Goal: Task Accomplishment & Management: Manage account settings

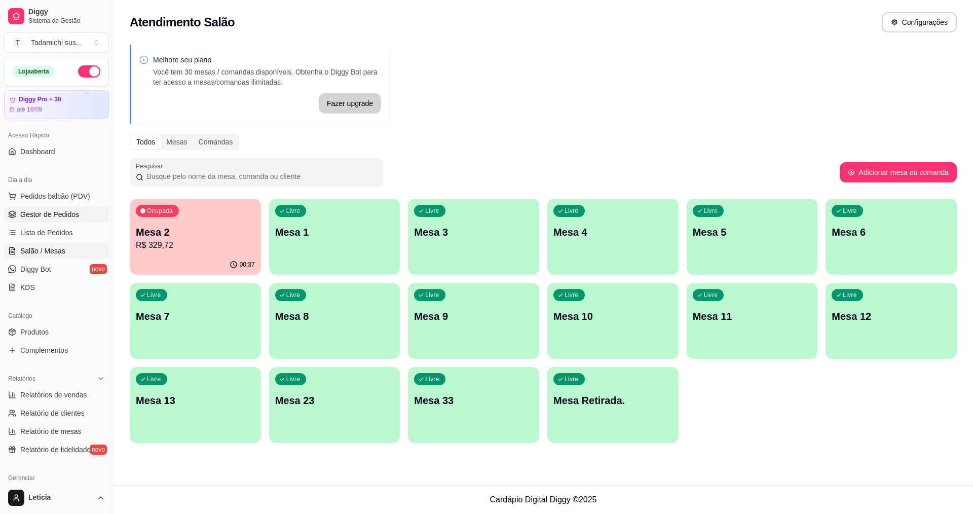
click at [46, 212] on span "Gestor de Pedidos" at bounding box center [49, 214] width 59 height 10
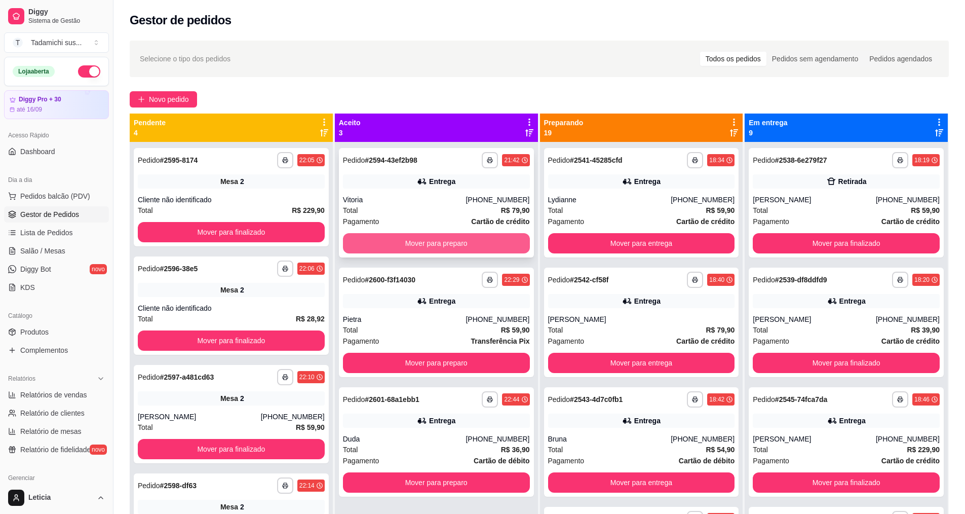
click at [401, 245] on button "Mover para preparo" at bounding box center [436, 243] width 187 height 20
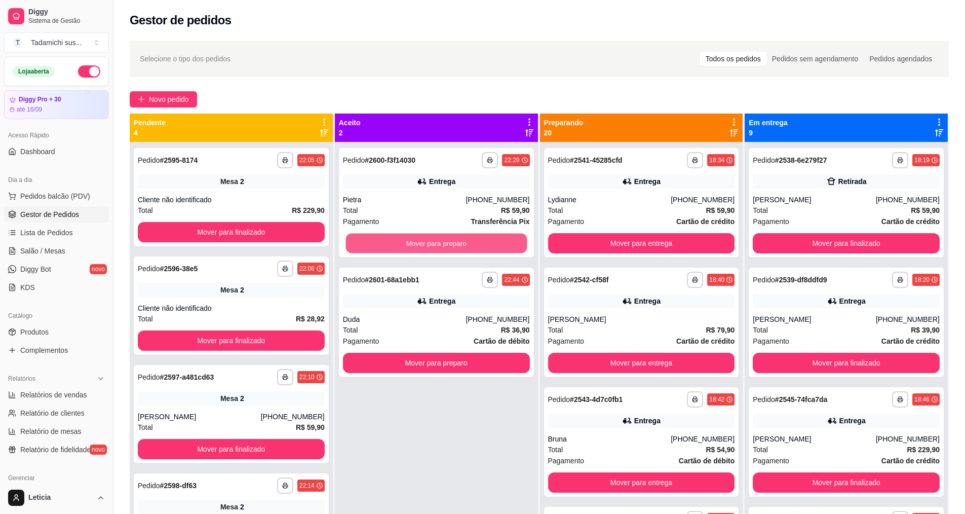
click at [401, 245] on button "Mover para preparo" at bounding box center [436, 244] width 181 height 20
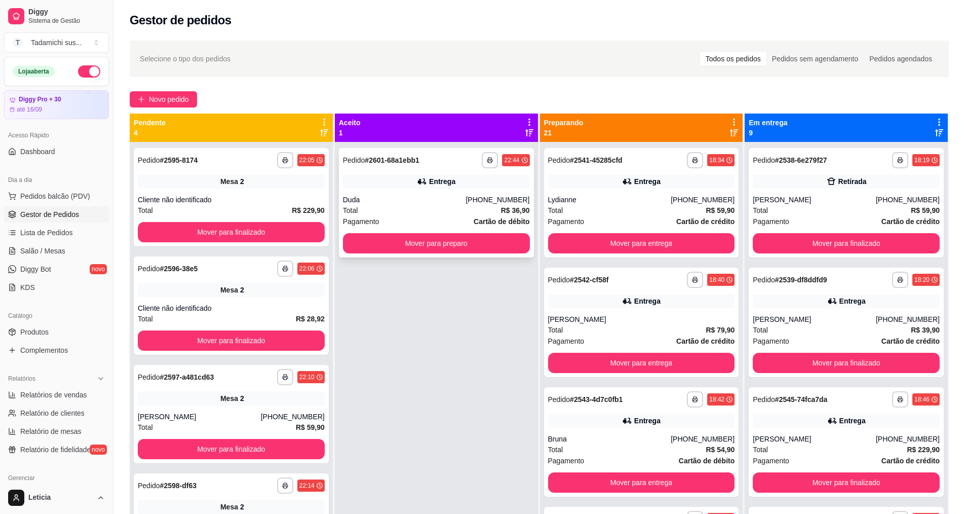
click at [423, 190] on div "**********" at bounding box center [436, 202] width 195 height 109
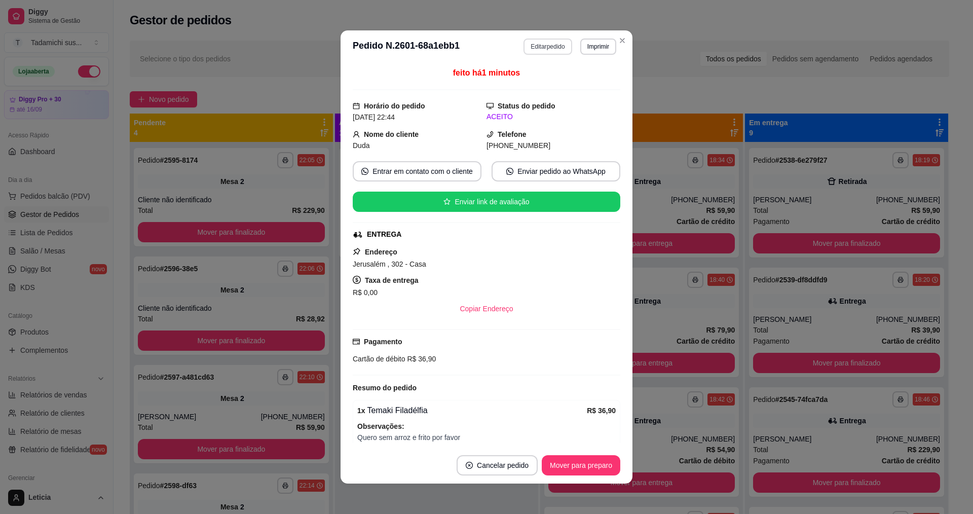
click at [549, 47] on button "Editar pedido" at bounding box center [547, 47] width 48 height 16
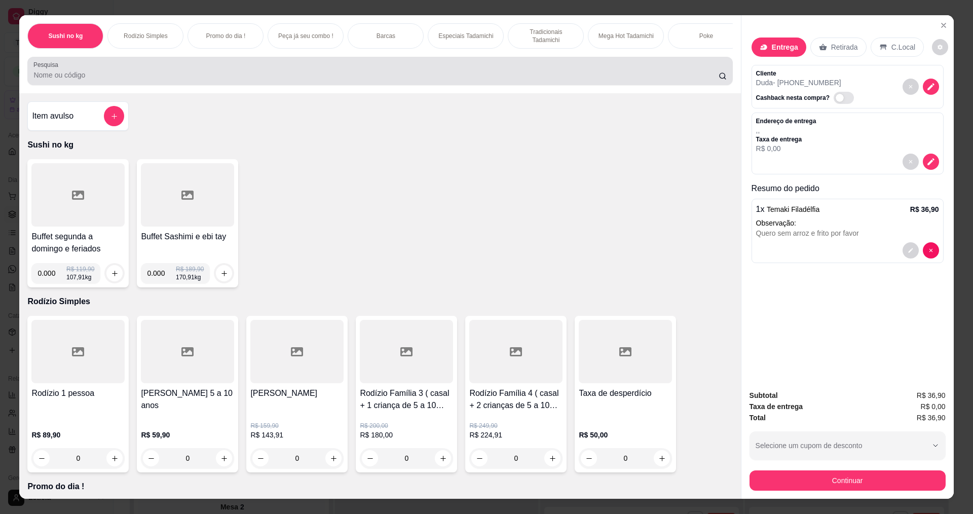
click at [111, 74] on div at bounding box center [379, 71] width 693 height 20
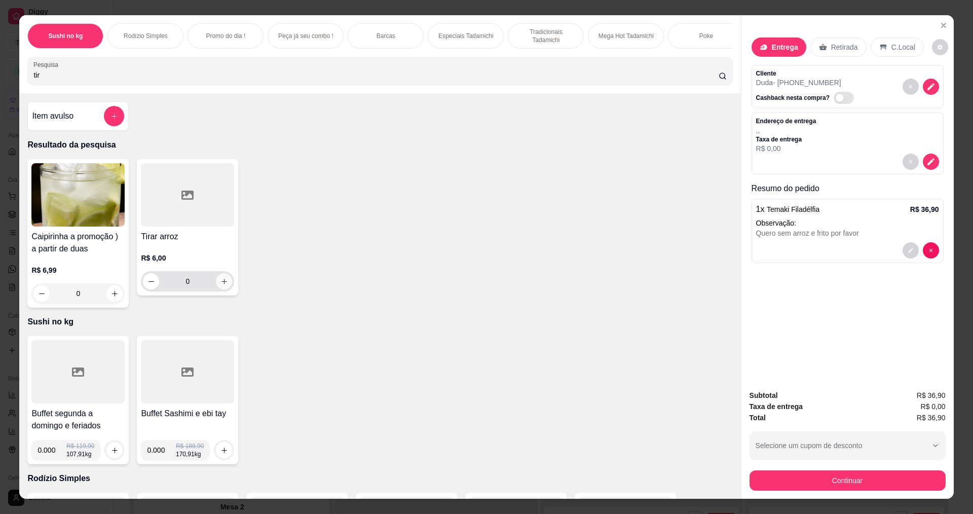
type input "tir"
click at [220, 285] on icon "increase-product-quantity" at bounding box center [224, 282] width 8 height 8
type input "1"
click at [83, 78] on input "tir" at bounding box center [375, 75] width 684 height 10
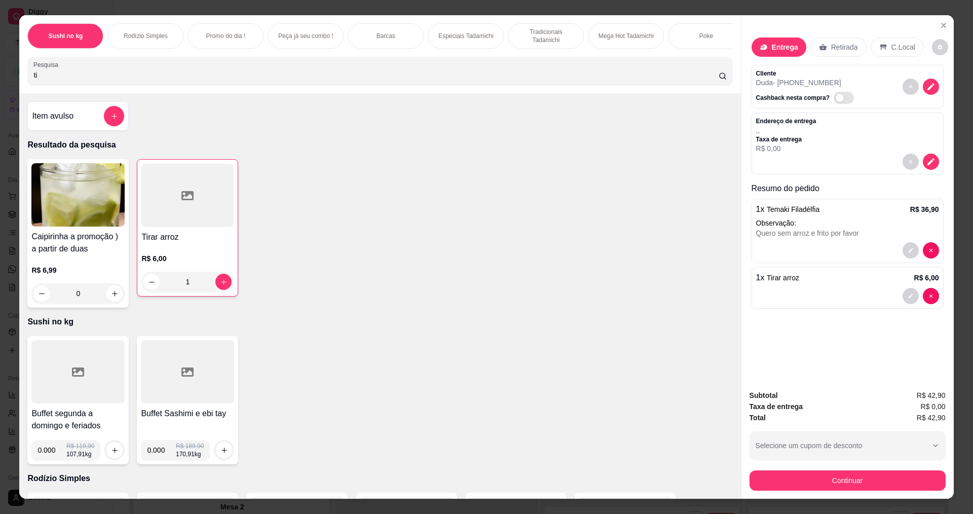
type input "t"
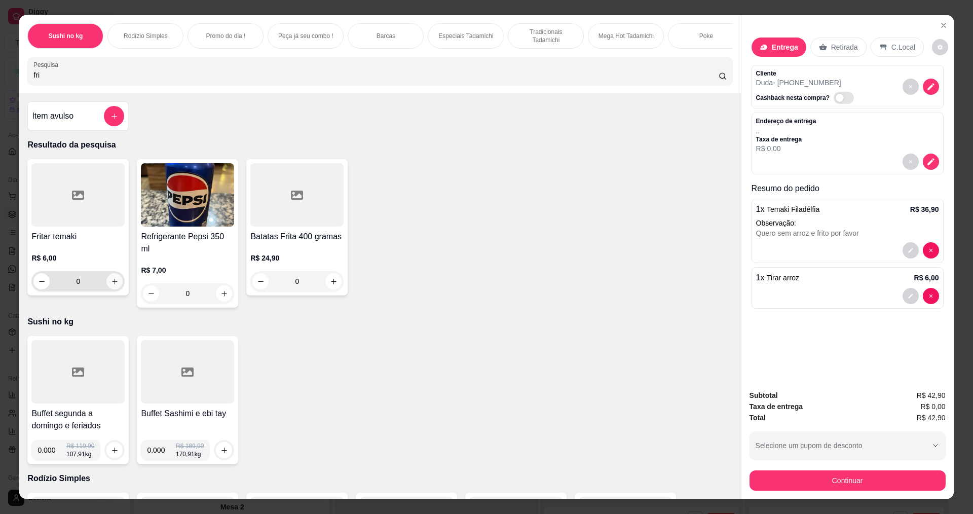
type input "fri"
click at [110, 289] on button "increase-product-quantity" at bounding box center [114, 281] width 16 height 16
type input "1"
click at [766, 47] on div "Entrega" at bounding box center [778, 46] width 55 height 19
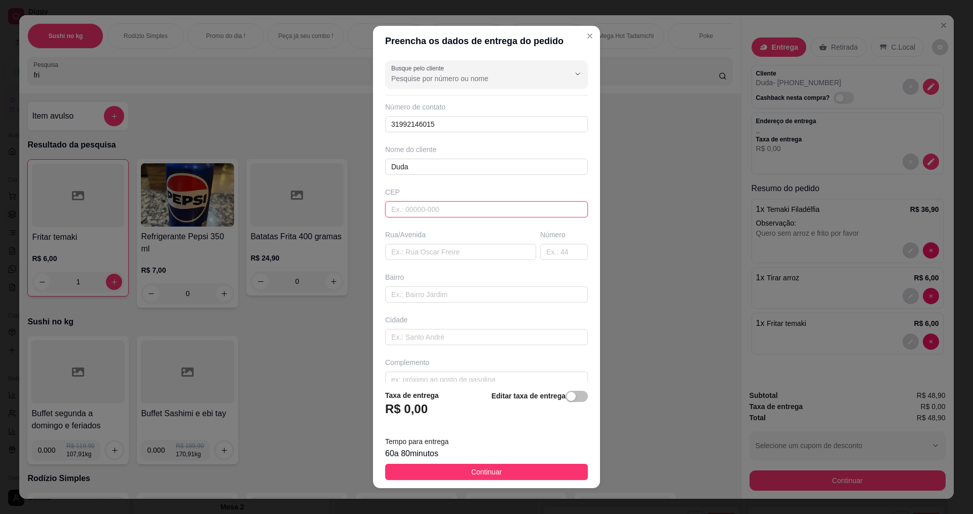
click at [417, 211] on input "text" at bounding box center [486, 209] width 203 height 16
paste input "35701032"
type input "35701032"
type input "Rua Jerusalém"
type input "Esperança"
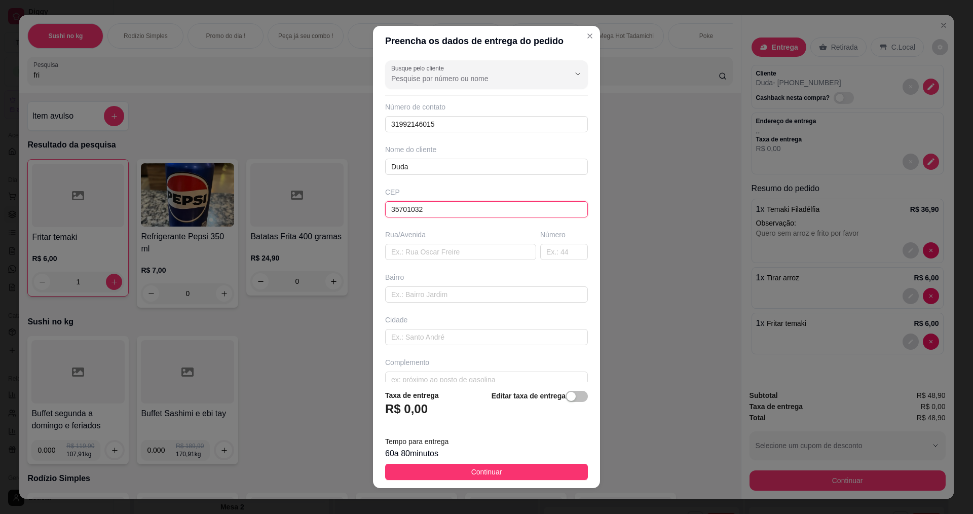
type input "Sete Lagoas"
type input "35701032"
click at [542, 255] on input "text" at bounding box center [564, 252] width 48 height 16
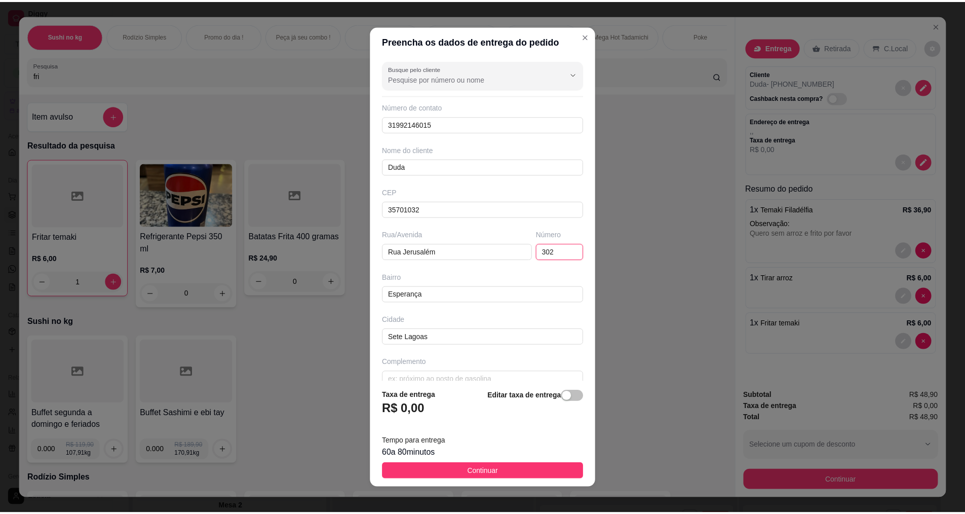
scroll to position [16, 0]
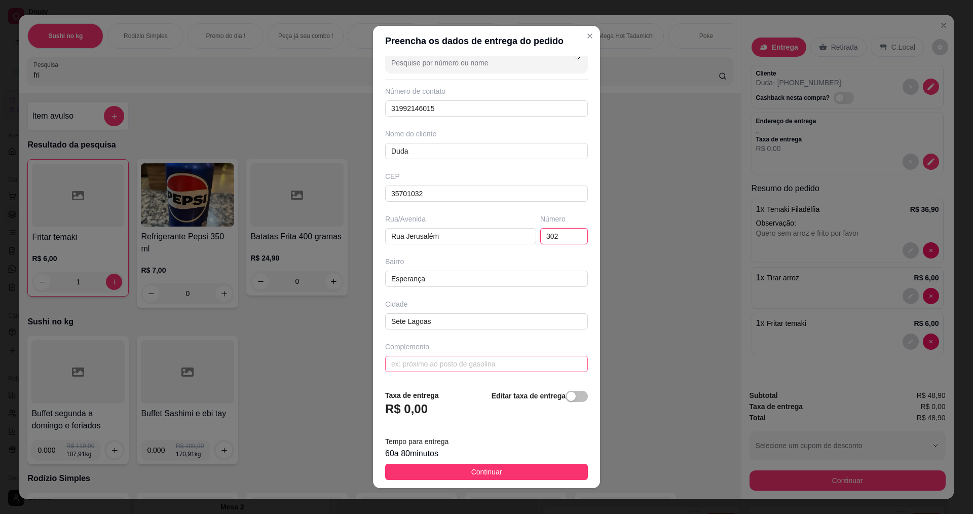
type input "302"
click at [434, 369] on input "text" at bounding box center [486, 364] width 203 height 16
type input "casa"
click at [480, 471] on span "Continuar" at bounding box center [486, 471] width 31 height 11
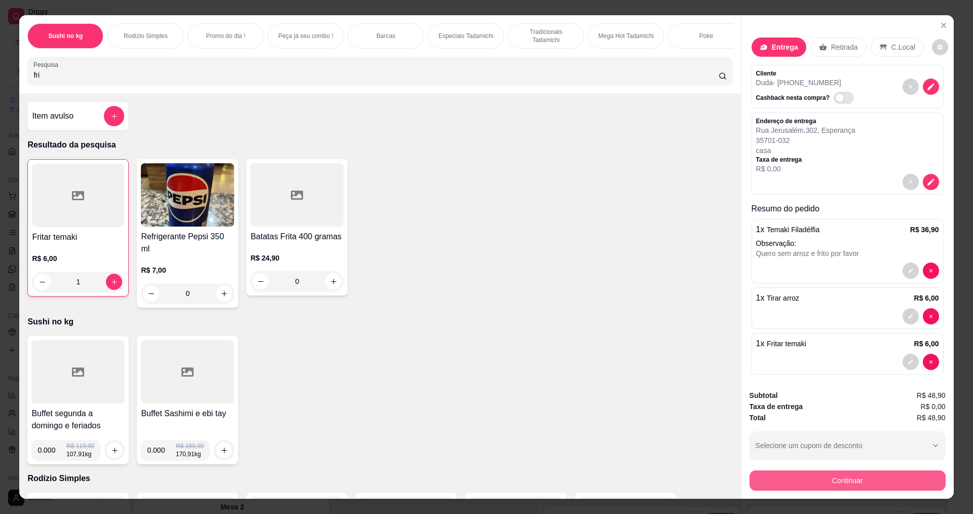
click at [815, 487] on button "Continuar" at bounding box center [847, 480] width 196 height 20
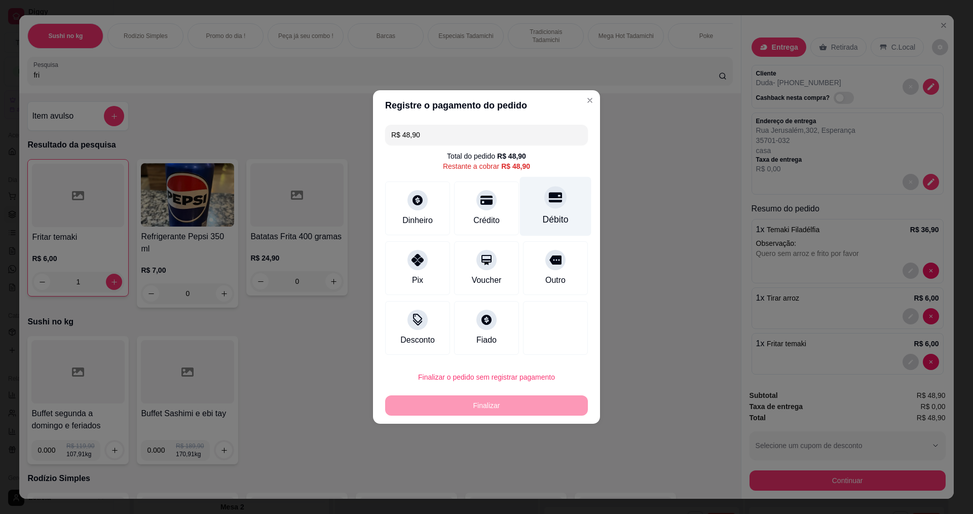
click at [553, 212] on div "Débito" at bounding box center [555, 206] width 71 height 59
type input "R$ 0,00"
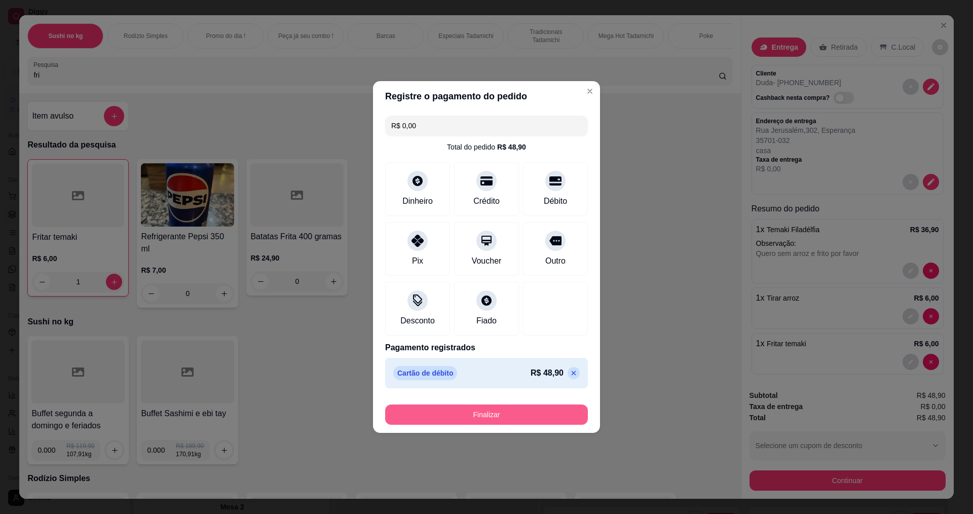
click at [481, 412] on button "Finalizar" at bounding box center [486, 414] width 203 height 20
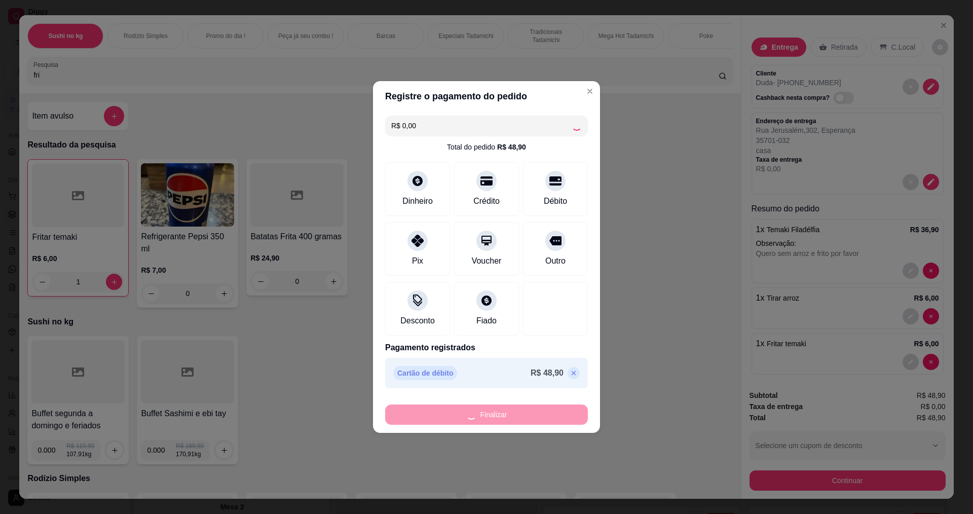
type input "0"
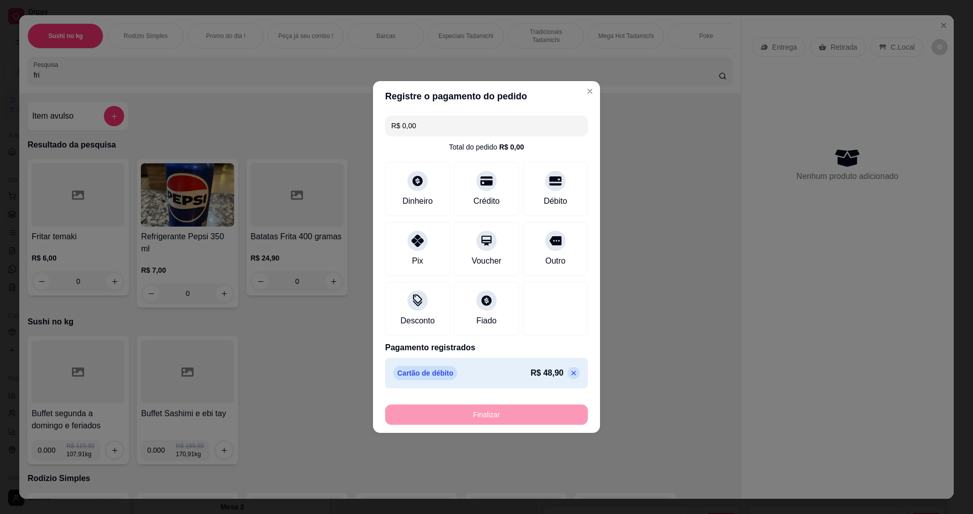
type input "-R$ 48,90"
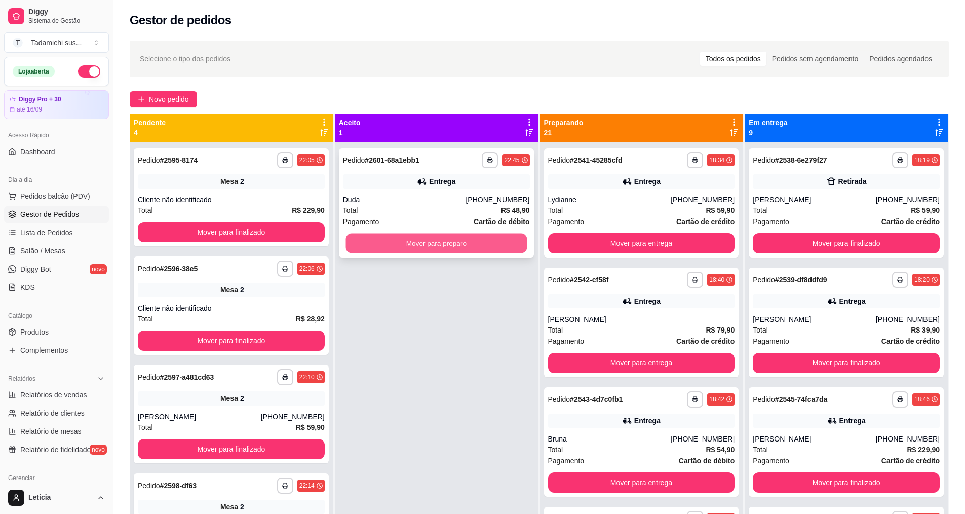
click at [455, 245] on button "Mover para preparo" at bounding box center [436, 244] width 181 height 20
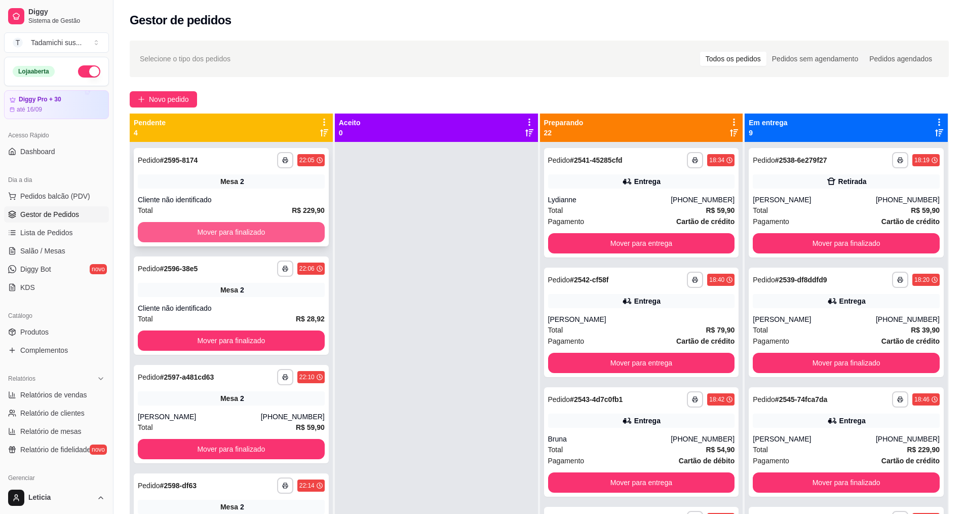
click at [252, 231] on button "Mover para finalizado" at bounding box center [231, 232] width 187 height 20
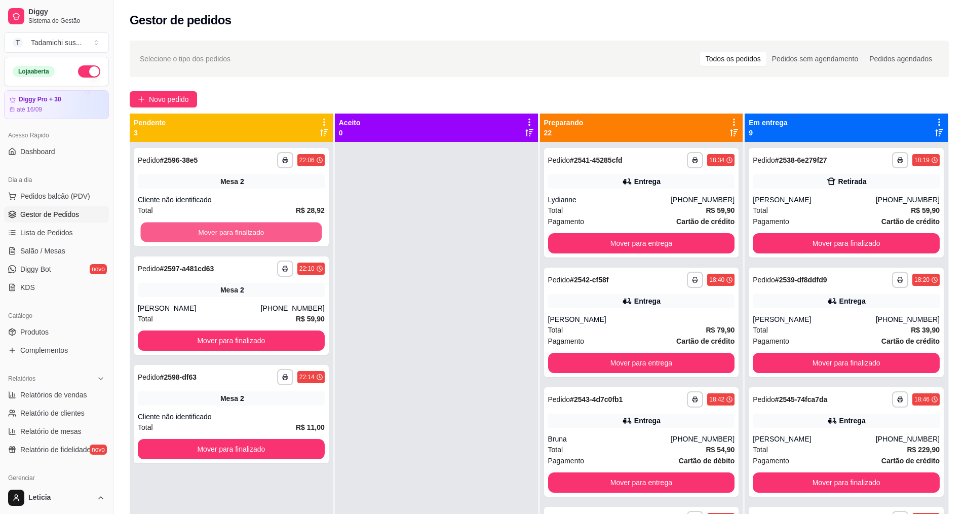
click at [252, 230] on button "Mover para finalizado" at bounding box center [231, 232] width 181 height 20
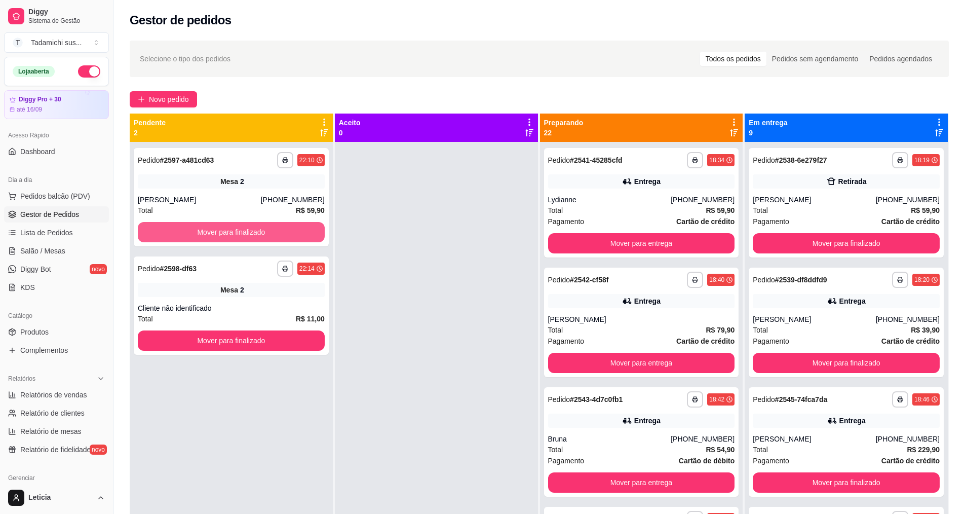
click at [252, 230] on button "Mover para finalizado" at bounding box center [231, 232] width 187 height 20
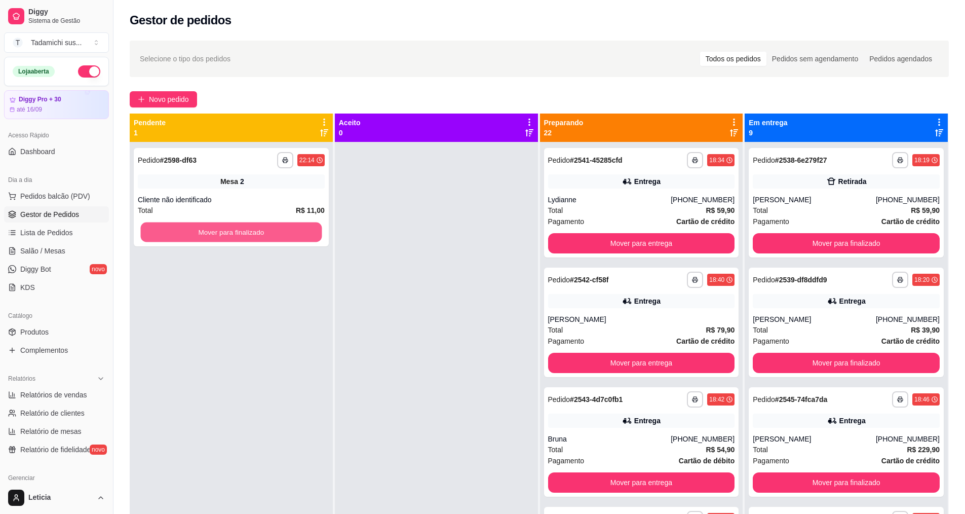
click at [252, 230] on button "Mover para finalizado" at bounding box center [231, 232] width 181 height 20
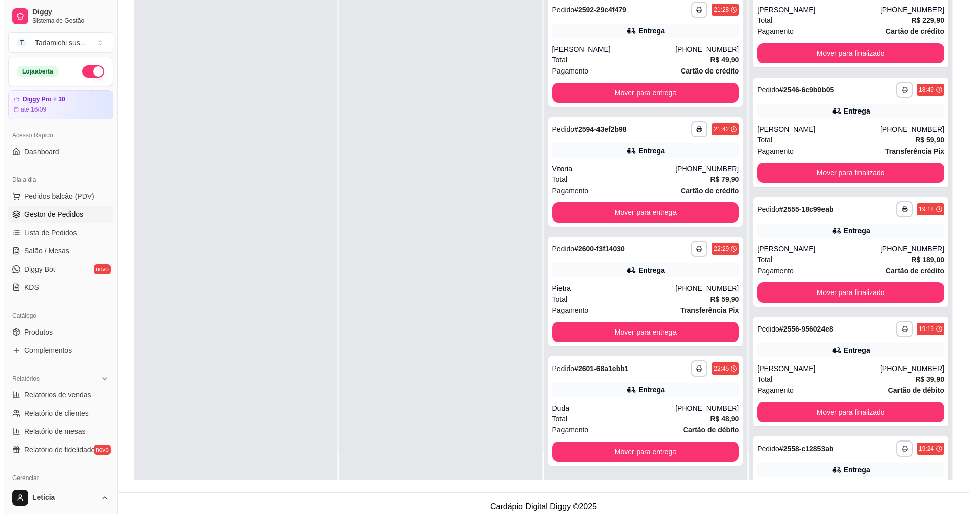
scroll to position [155, 0]
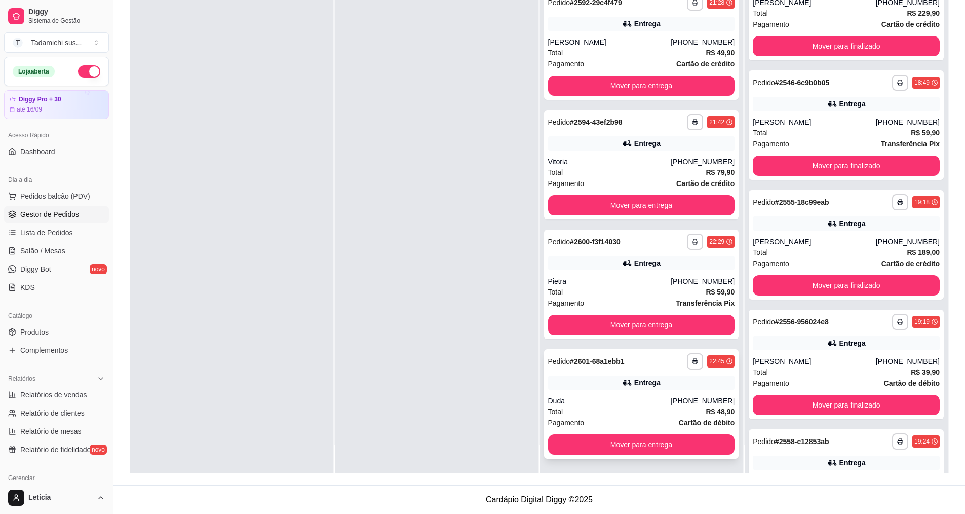
click at [574, 376] on div "Entrega" at bounding box center [641, 382] width 187 height 14
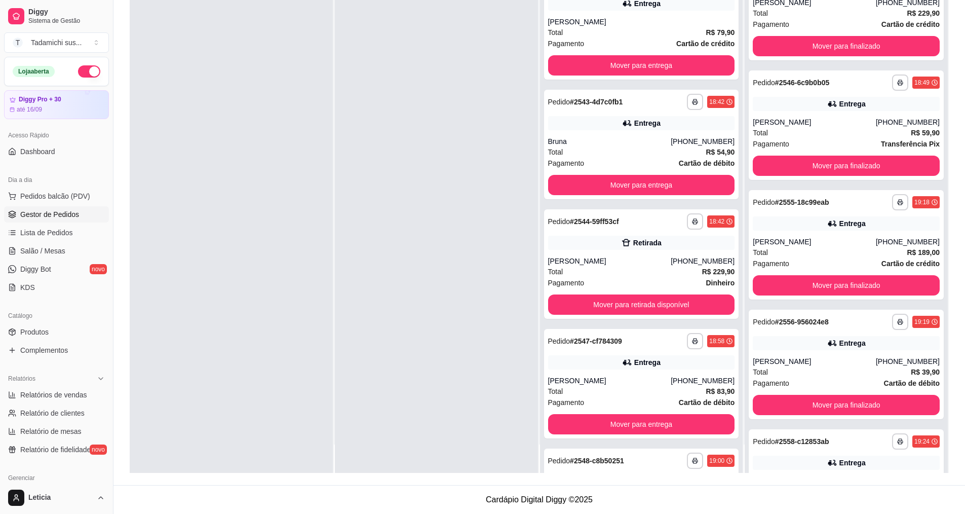
scroll to position [0, 0]
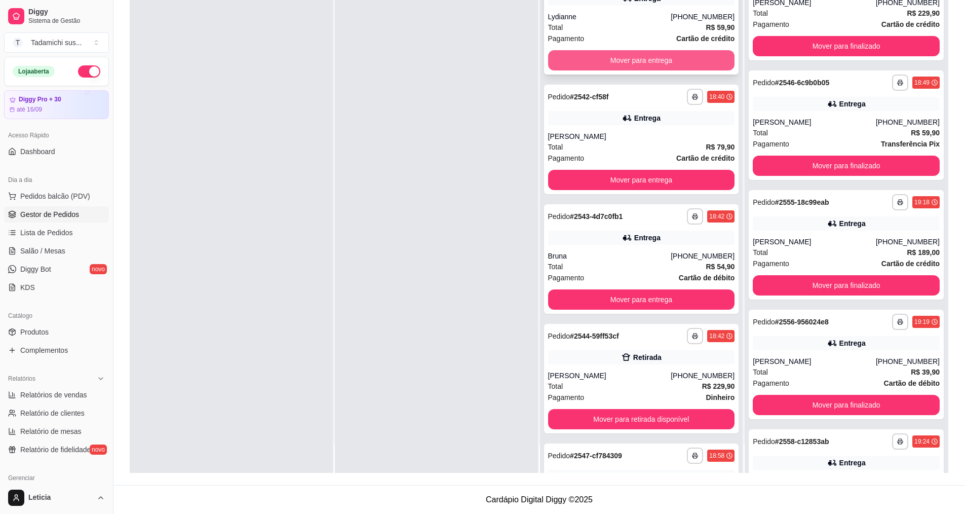
click at [615, 62] on button "Mover para entrega" at bounding box center [641, 60] width 187 height 20
click at [615, 62] on button "Mover para entrega" at bounding box center [641, 61] width 181 height 20
click at [615, 62] on button "Mover para retirada disponível" at bounding box center [641, 60] width 187 height 20
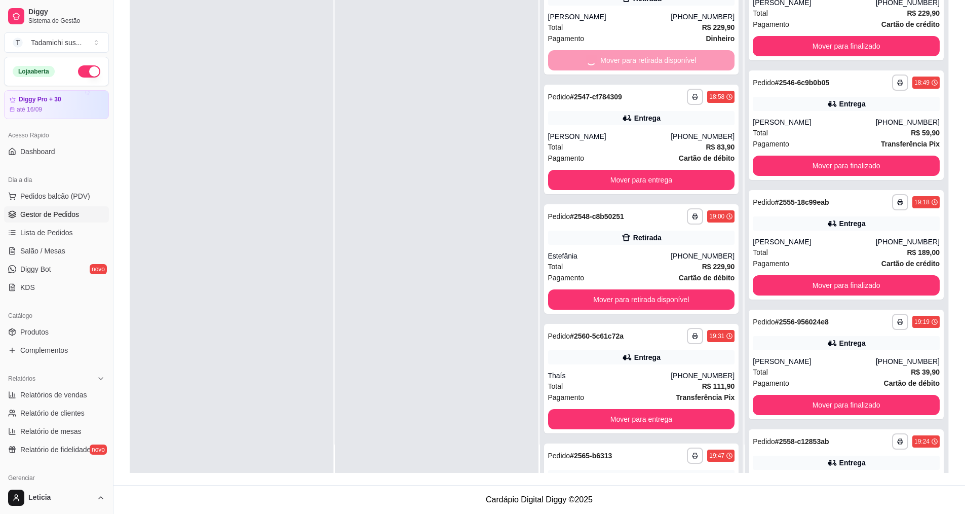
scroll to position [732, 0]
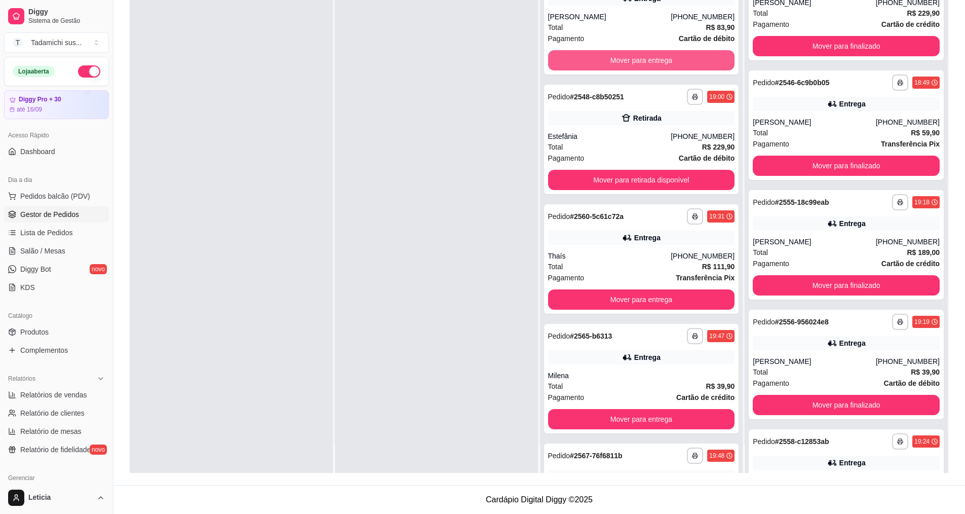
click at [615, 62] on button "Mover para entrega" at bounding box center [641, 60] width 187 height 20
click at [615, 62] on button "Mover para retirada disponível" at bounding box center [641, 61] width 181 height 20
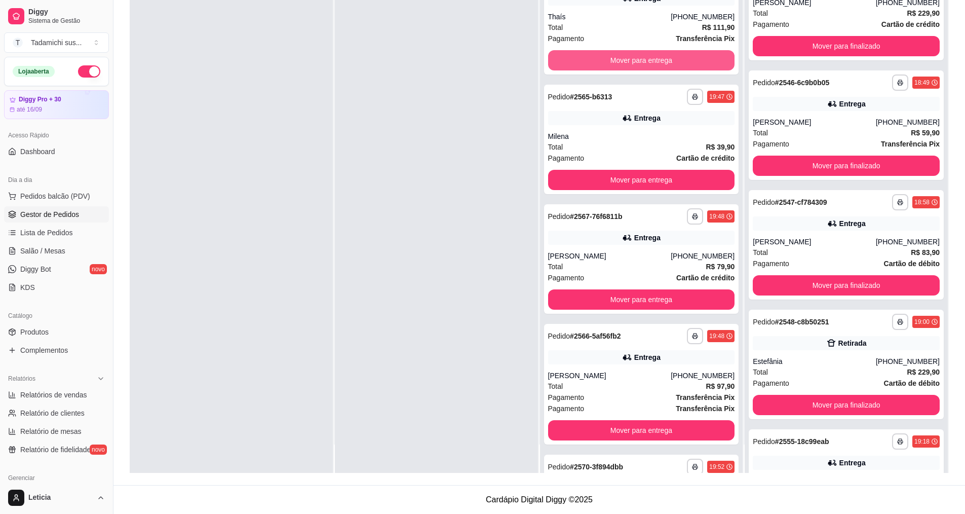
click at [615, 62] on button "Mover para entrega" at bounding box center [641, 60] width 187 height 20
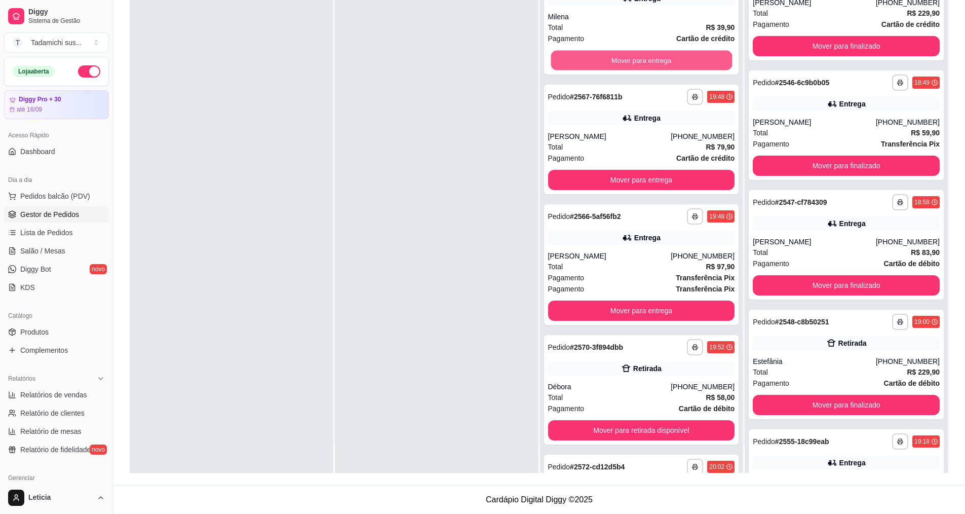
click at [615, 62] on button "Mover para entrega" at bounding box center [641, 61] width 181 height 20
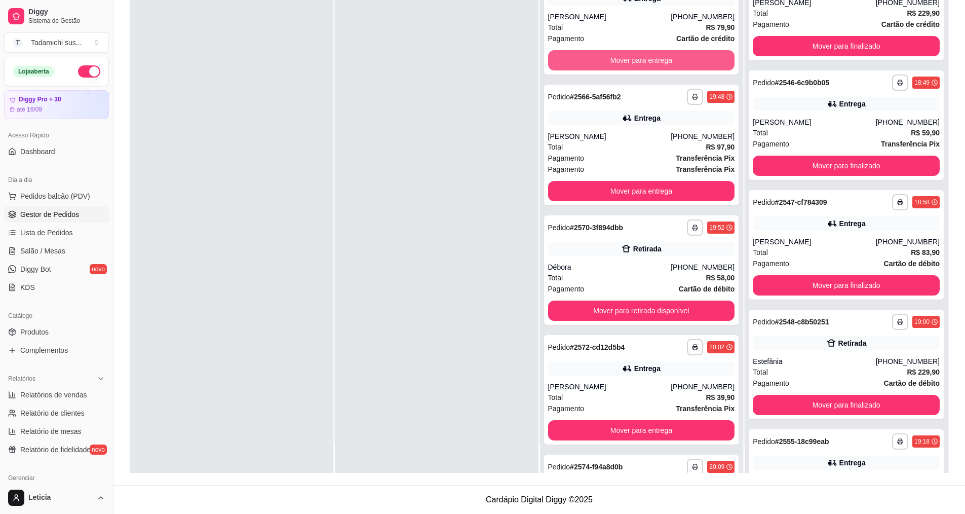
click at [615, 62] on button "Mover para entrega" at bounding box center [641, 60] width 187 height 20
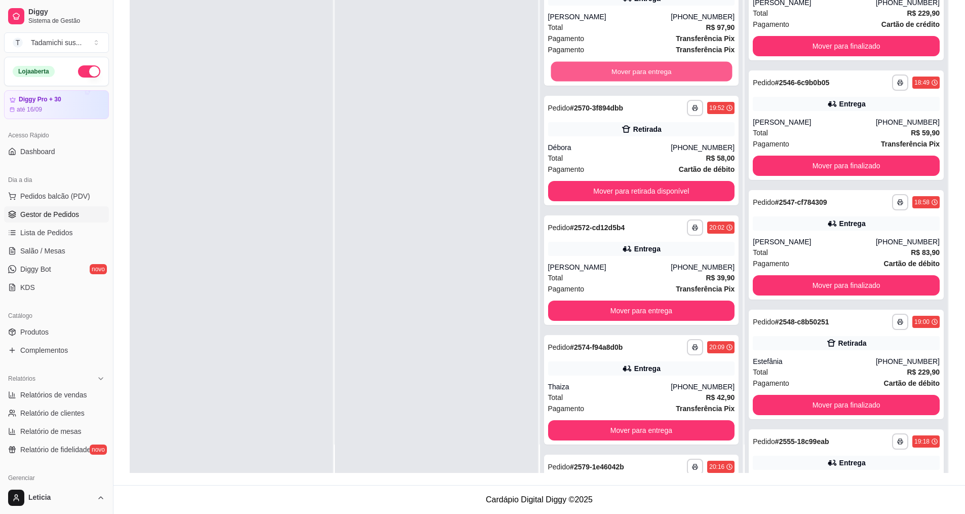
click at [615, 62] on button "Mover para entrega" at bounding box center [641, 72] width 181 height 20
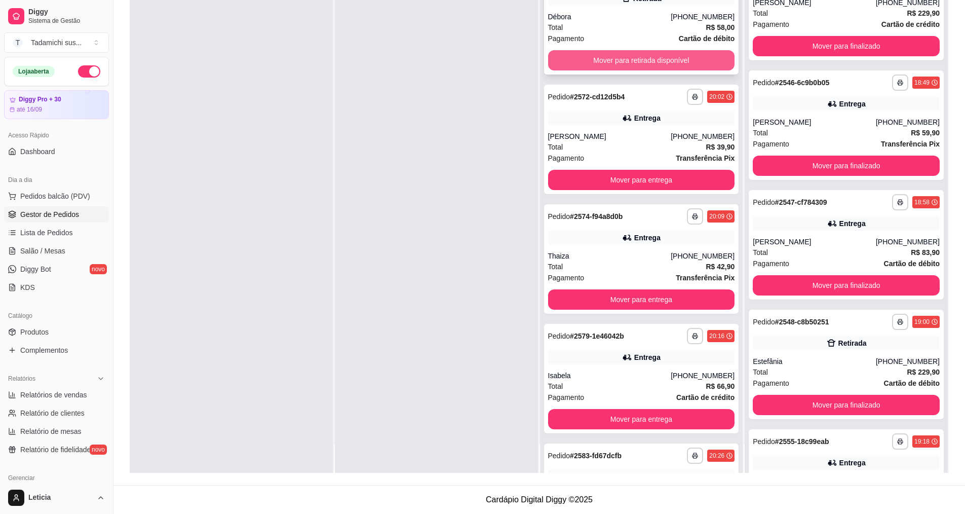
click at [613, 62] on button "Mover para retirada disponível" at bounding box center [641, 60] width 187 height 20
click at [613, 62] on button "Mover para entrega" at bounding box center [641, 60] width 187 height 20
click at [613, 63] on button "Mover para entrega" at bounding box center [641, 61] width 181 height 20
click at [613, 63] on button "Mover para entrega" at bounding box center [641, 60] width 187 height 20
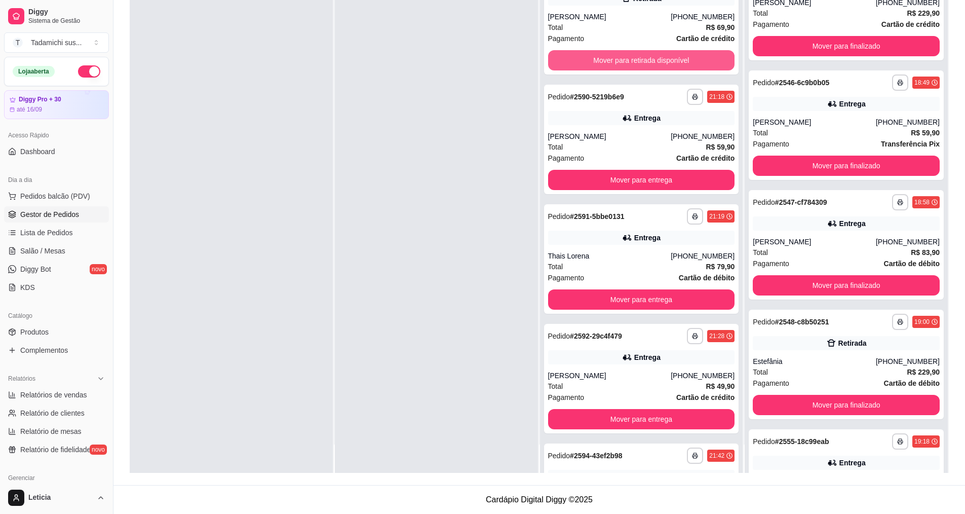
click at [613, 63] on button "Mover para retirada disponível" at bounding box center [641, 60] width 187 height 20
click at [613, 63] on button "Mover para entrega" at bounding box center [641, 61] width 181 height 20
click at [613, 63] on button "Mover para entrega" at bounding box center [641, 60] width 187 height 20
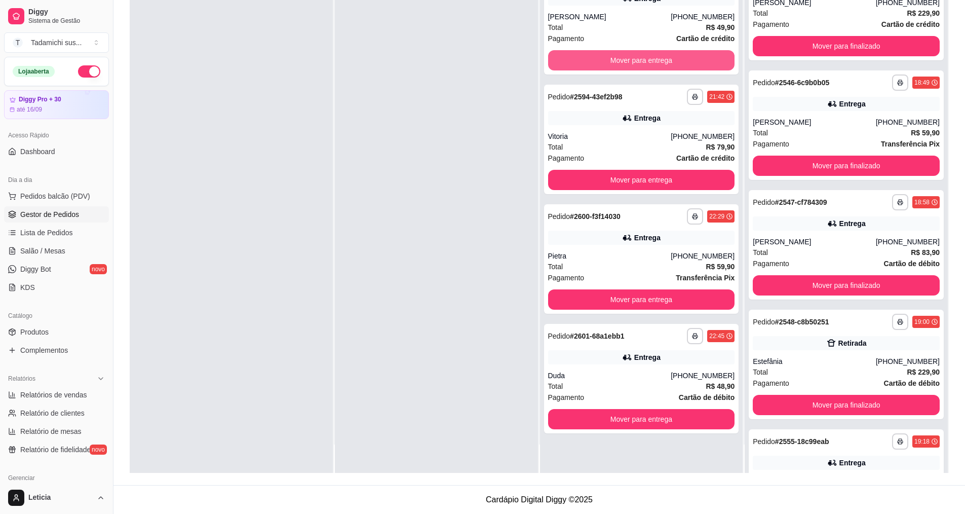
click at [613, 63] on button "Mover para entrega" at bounding box center [641, 60] width 187 height 20
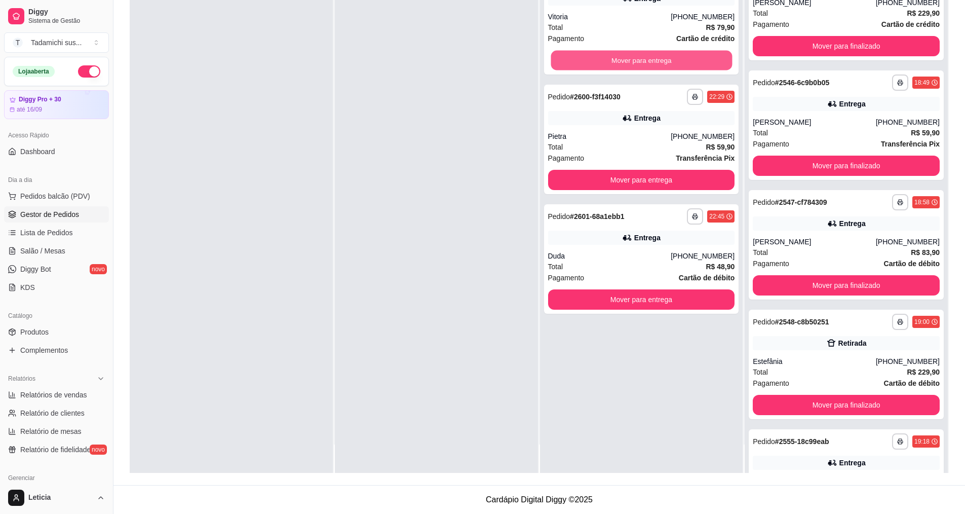
click at [613, 63] on button "Mover para entrega" at bounding box center [641, 61] width 181 height 20
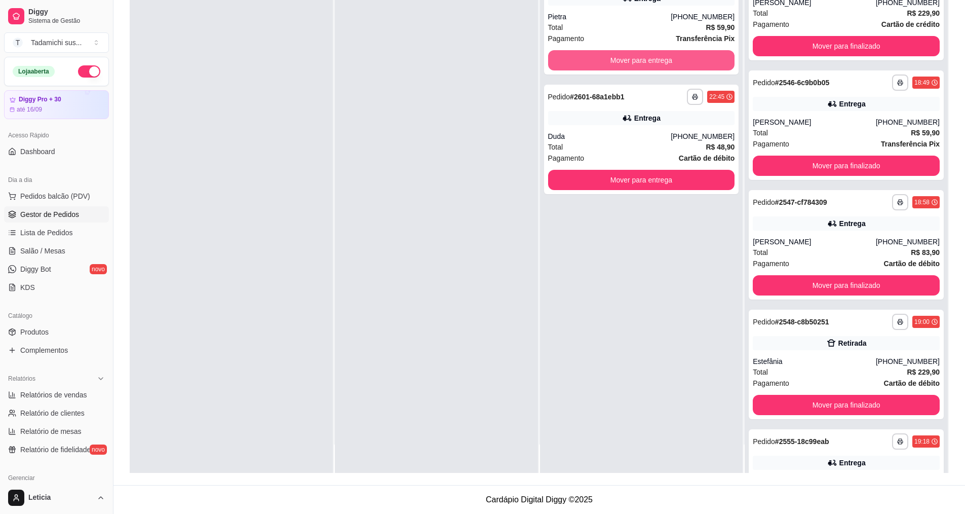
click at [613, 63] on button "Mover para entrega" at bounding box center [641, 60] width 187 height 20
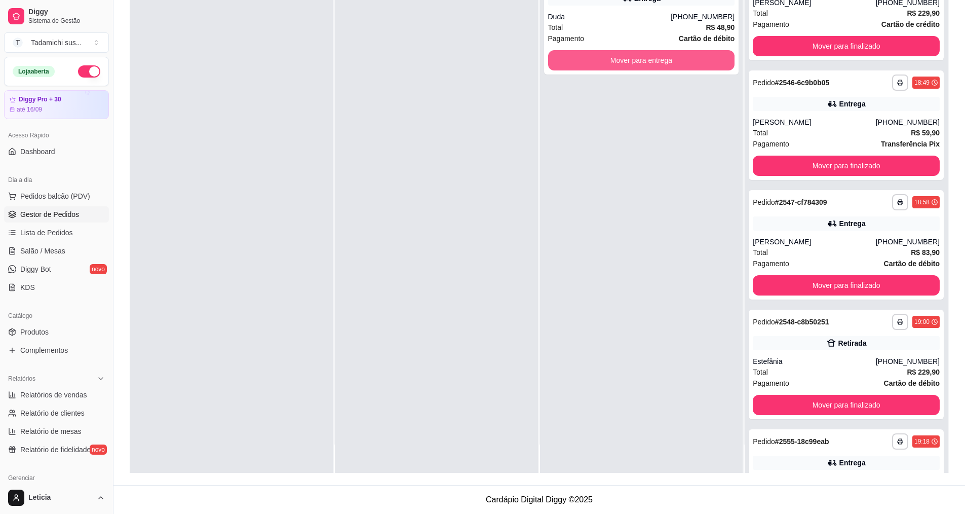
click at [613, 63] on button "Mover para entrega" at bounding box center [641, 60] width 187 height 20
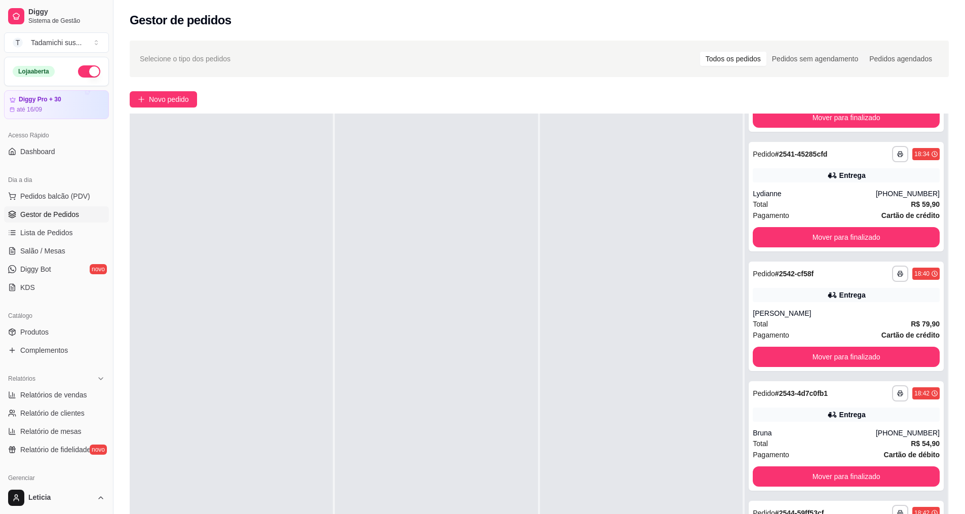
scroll to position [0, 0]
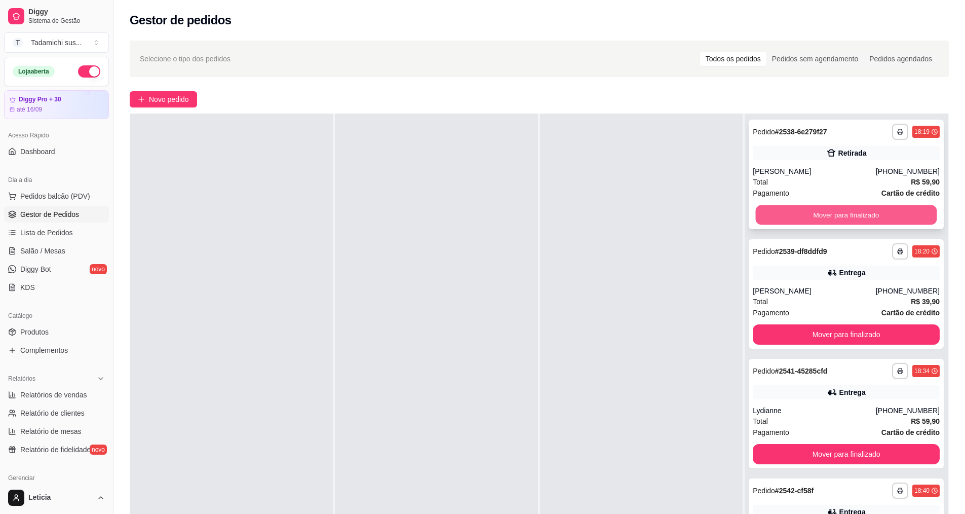
click at [779, 217] on button "Mover para finalizado" at bounding box center [846, 215] width 181 height 20
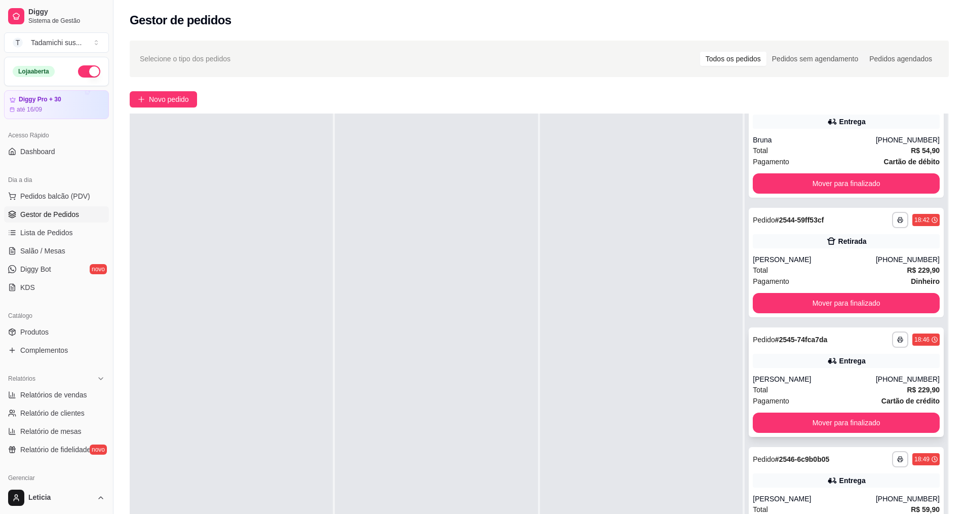
scroll to position [456, 0]
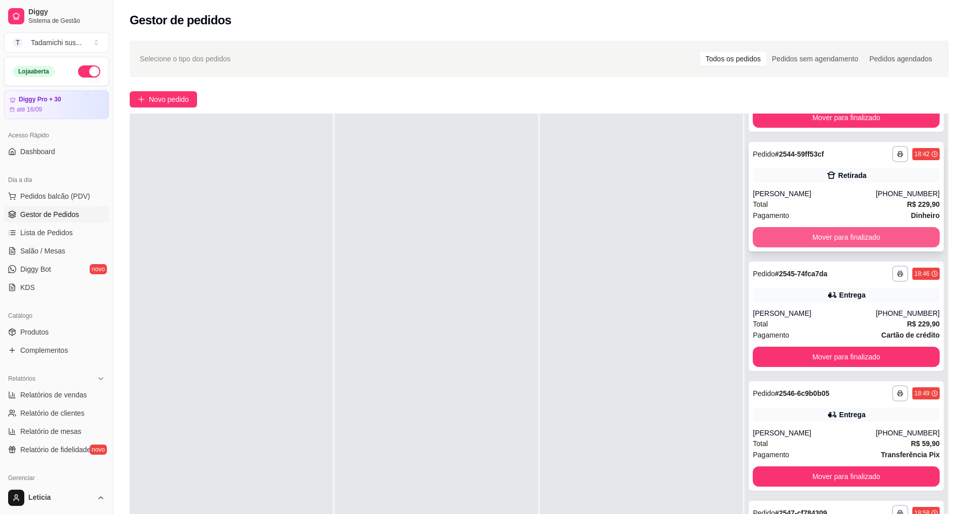
click at [776, 233] on button "Mover para finalizado" at bounding box center [846, 237] width 187 height 20
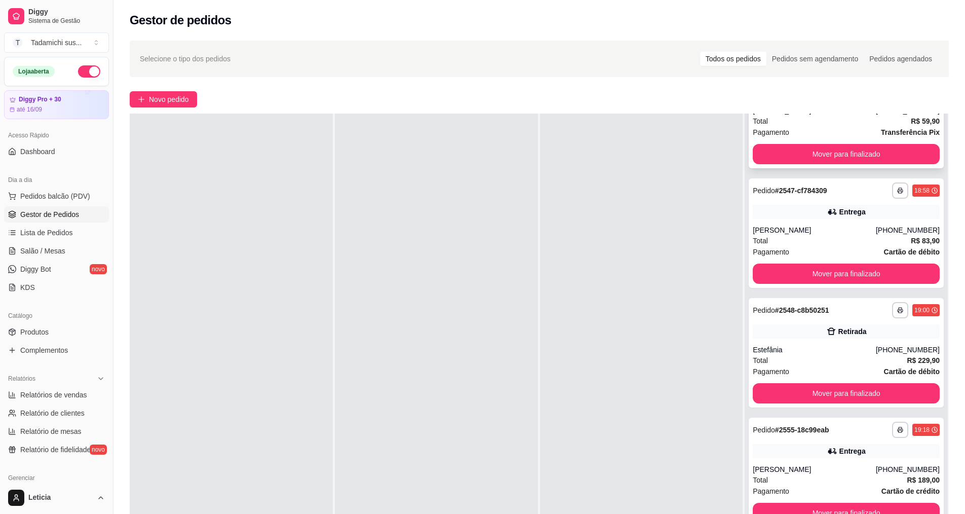
scroll to position [709, 0]
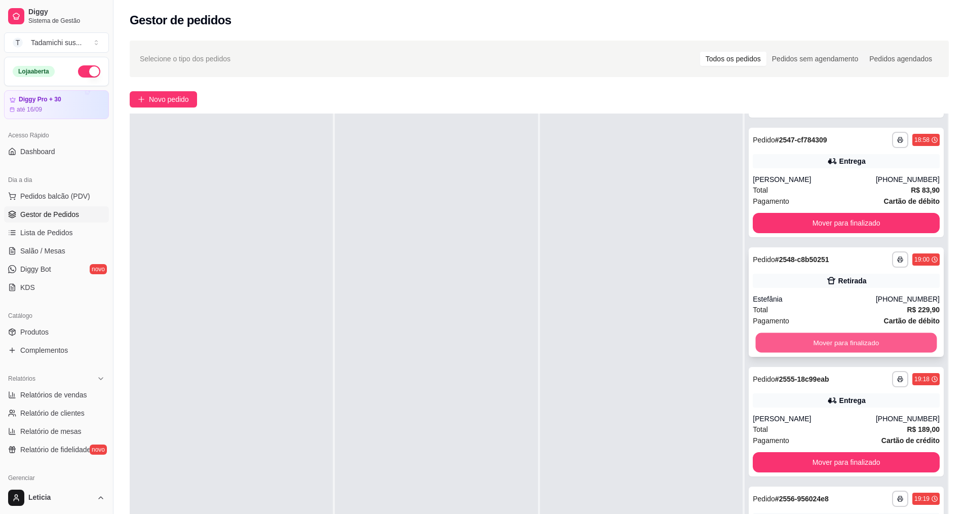
click at [794, 334] on button "Mover para finalizado" at bounding box center [846, 343] width 181 height 20
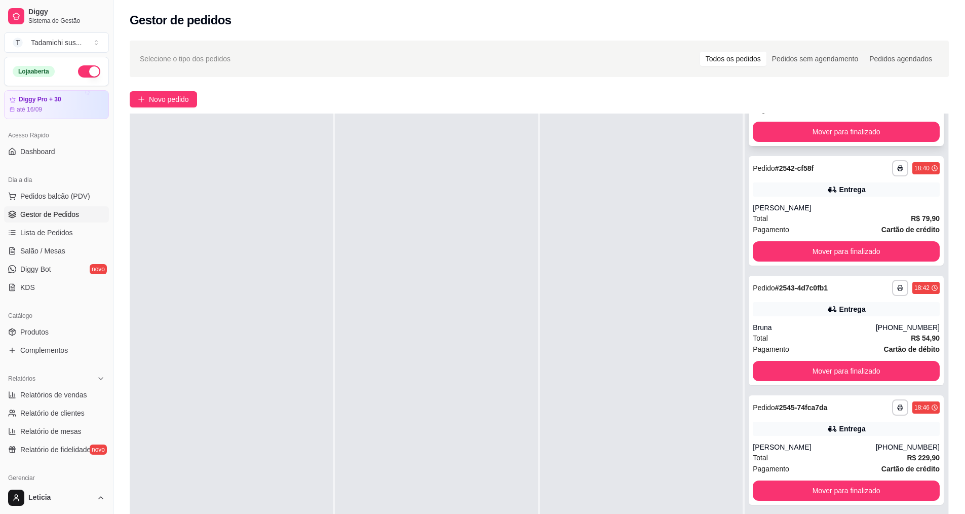
scroll to position [0, 0]
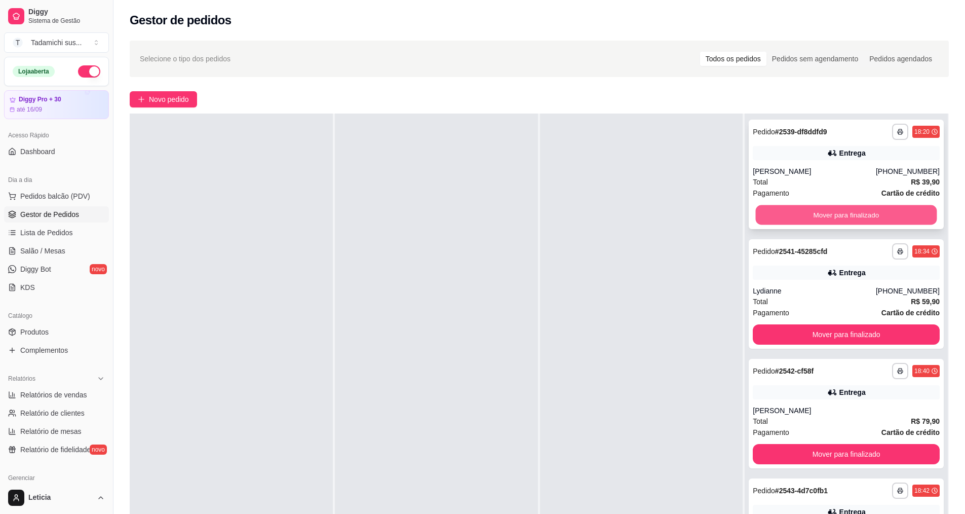
click at [791, 216] on button "Mover para finalizado" at bounding box center [846, 215] width 181 height 20
click at [791, 216] on button "Mover para finalizado" at bounding box center [846, 215] width 187 height 20
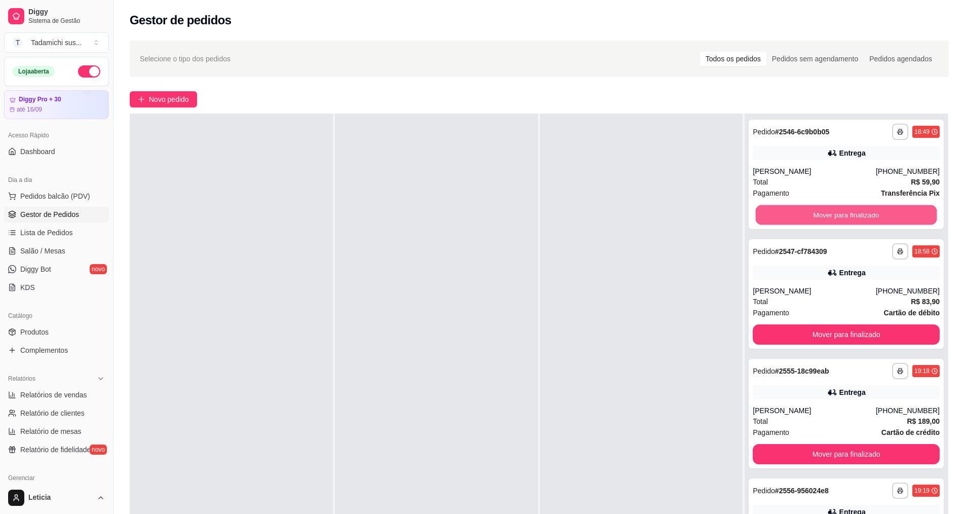
click at [791, 216] on button "Mover para finalizado" at bounding box center [846, 215] width 181 height 20
click at [791, 217] on button "Mover para finalizado" at bounding box center [846, 215] width 187 height 20
click at [791, 217] on button "Mover para finalizado" at bounding box center [846, 215] width 181 height 20
click at [791, 324] on button "Mover para finalizado" at bounding box center [846, 334] width 187 height 20
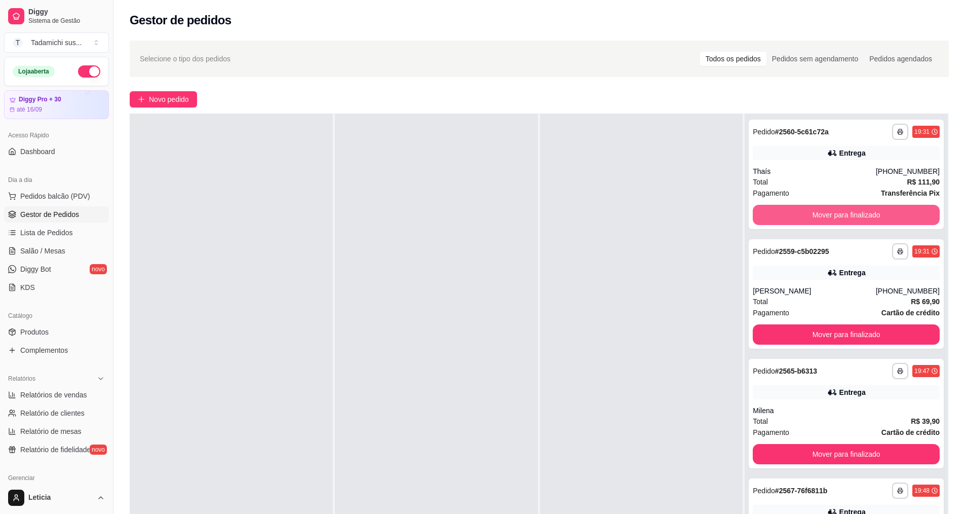
click at [791, 217] on button "Mover para finalizado" at bounding box center [846, 215] width 187 height 20
click at [791, 218] on button "Mover para finalizado" at bounding box center [846, 215] width 187 height 20
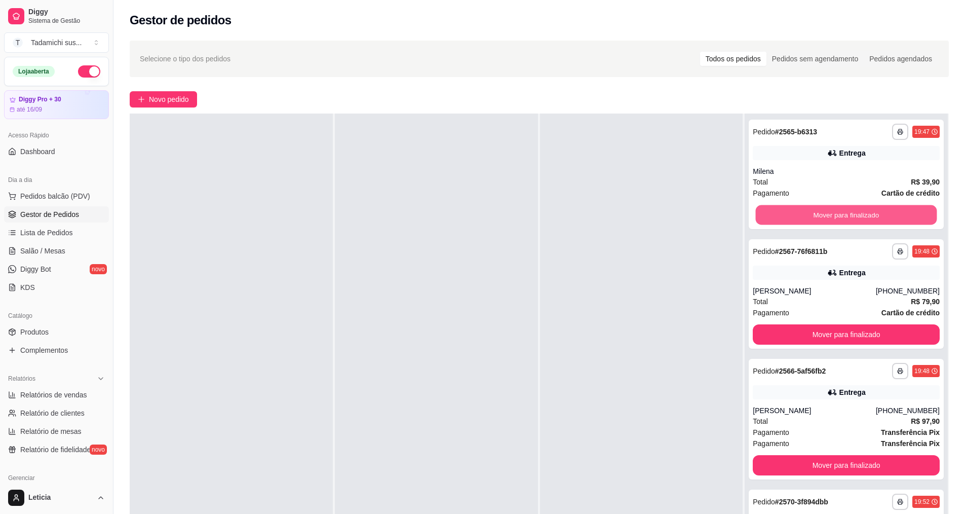
click at [791, 218] on button "Mover para finalizado" at bounding box center [846, 215] width 181 height 20
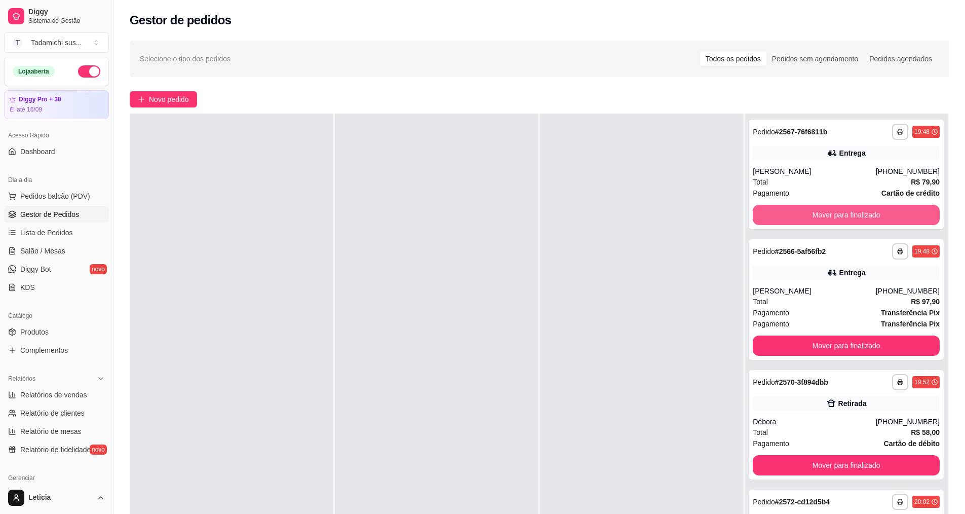
click at [791, 218] on button "Mover para finalizado" at bounding box center [846, 215] width 187 height 20
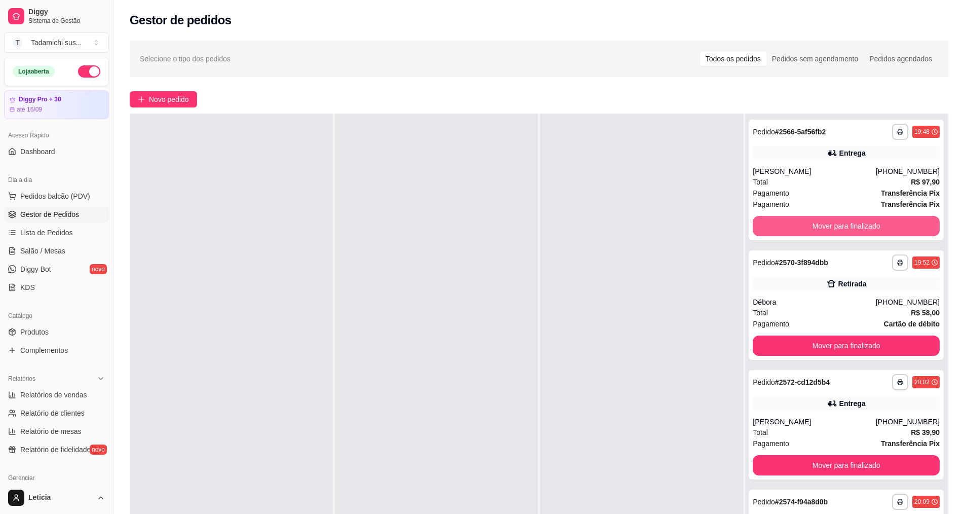
click at [791, 218] on button "Mover para finalizado" at bounding box center [846, 226] width 187 height 20
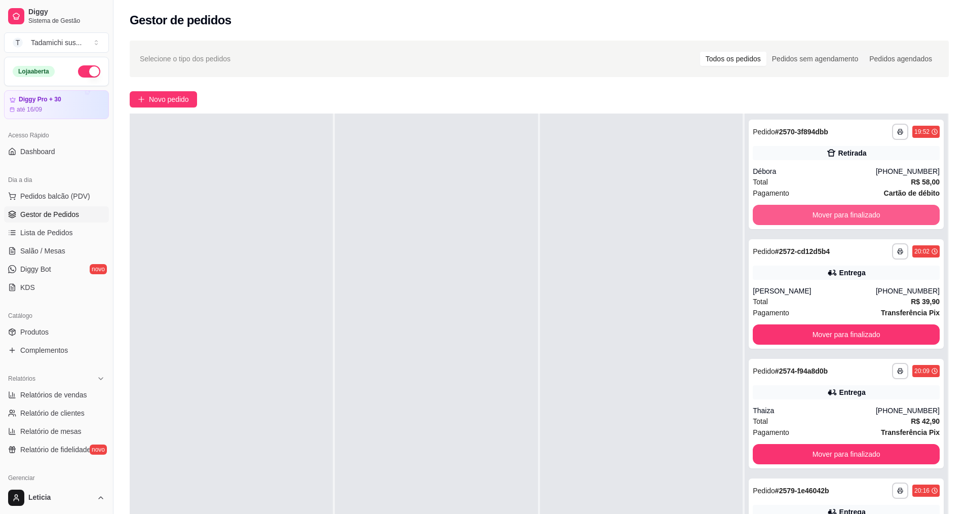
click at [791, 218] on button "Mover para finalizado" at bounding box center [846, 215] width 187 height 20
click at [791, 218] on button "Mover para finalizado" at bounding box center [846, 215] width 181 height 20
click at [791, 218] on button "Mover para finalizado" at bounding box center [846, 215] width 187 height 20
click at [791, 218] on button "Mover para finalizado" at bounding box center [846, 215] width 181 height 20
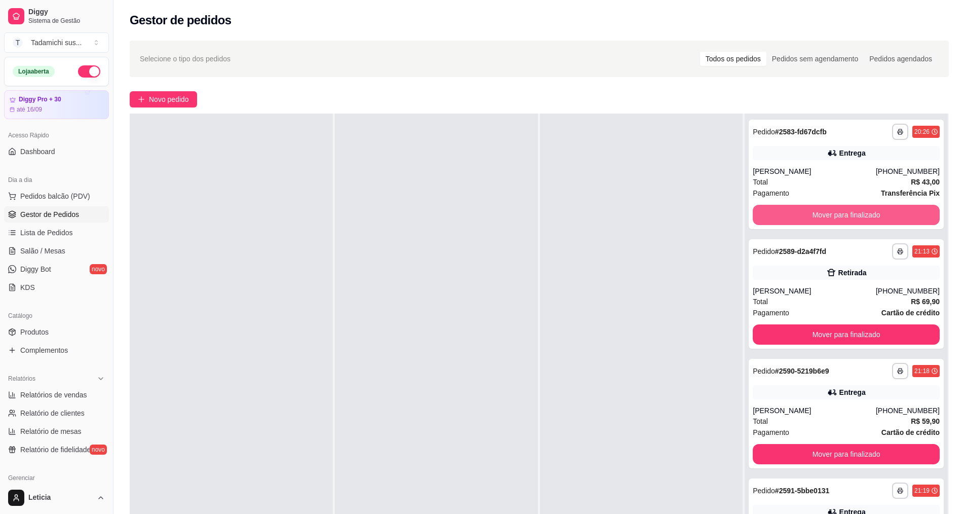
click at [791, 218] on button "Mover para finalizado" at bounding box center [846, 215] width 187 height 20
click at [791, 218] on button "Mover para finalizado" at bounding box center [846, 215] width 181 height 20
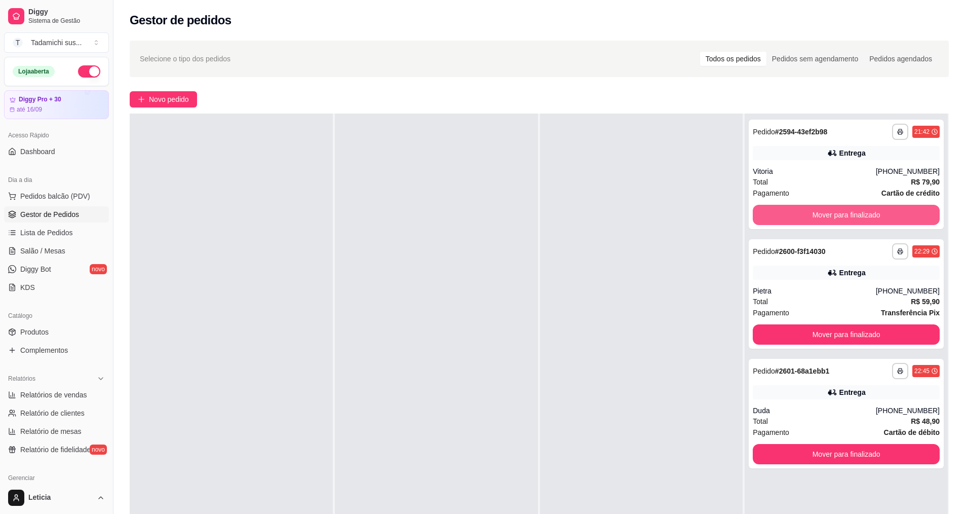
click at [791, 218] on button "Mover para finalizado" at bounding box center [846, 215] width 187 height 20
